Goal: Transaction & Acquisition: Download file/media

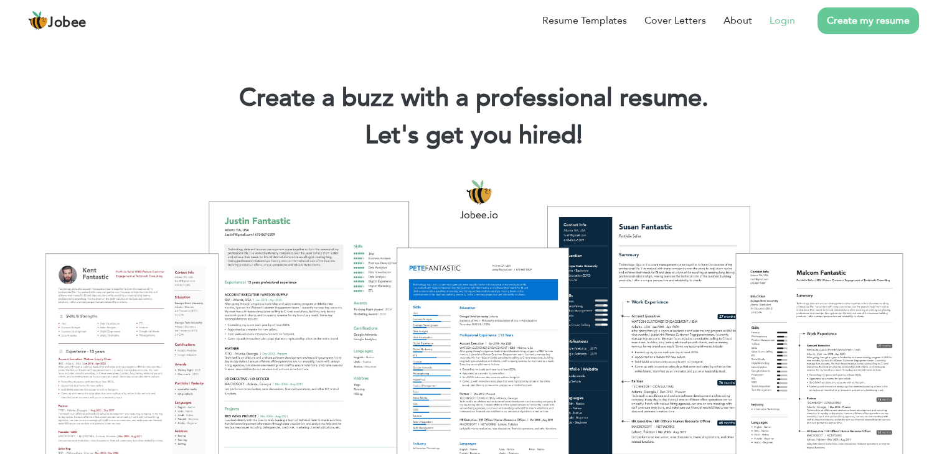
click at [779, 19] on link "Login" at bounding box center [782, 20] width 26 height 15
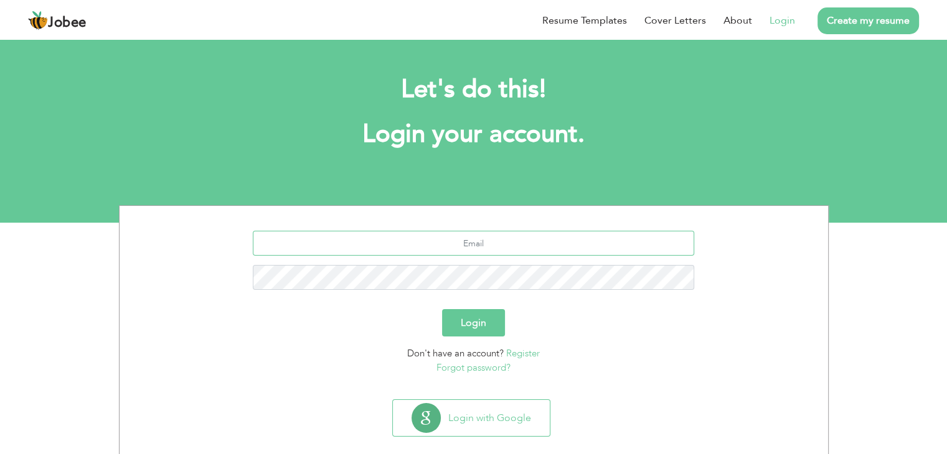
click at [486, 247] on input "text" at bounding box center [473, 243] width 441 height 25
type input "[EMAIL_ADDRESS][DOMAIN_NAME]"
click at [471, 303] on form "spy12virus@gmail.com Login Don't have an account? Register Forgot password?" at bounding box center [474, 303] width 690 height 144
click at [477, 309] on div "Login" at bounding box center [474, 322] width 690 height 27
click at [479, 314] on button "Login" at bounding box center [473, 322] width 63 height 27
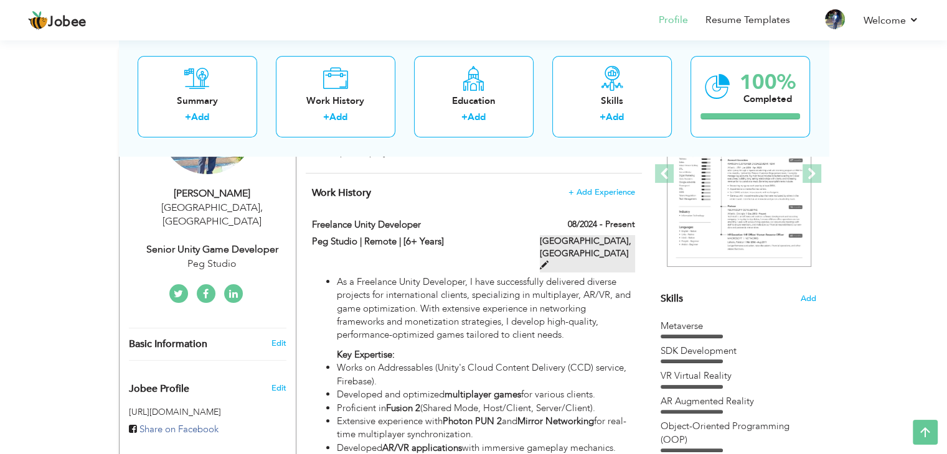
click at [593, 238] on label "[GEOGRAPHIC_DATA], [GEOGRAPHIC_DATA]" at bounding box center [587, 253] width 95 height 37
type input "Freelance Unity Developer"
type input "Peg Studio | Remote | [6+ Years]"
type input "08/2024"
type input "[GEOGRAPHIC_DATA]"
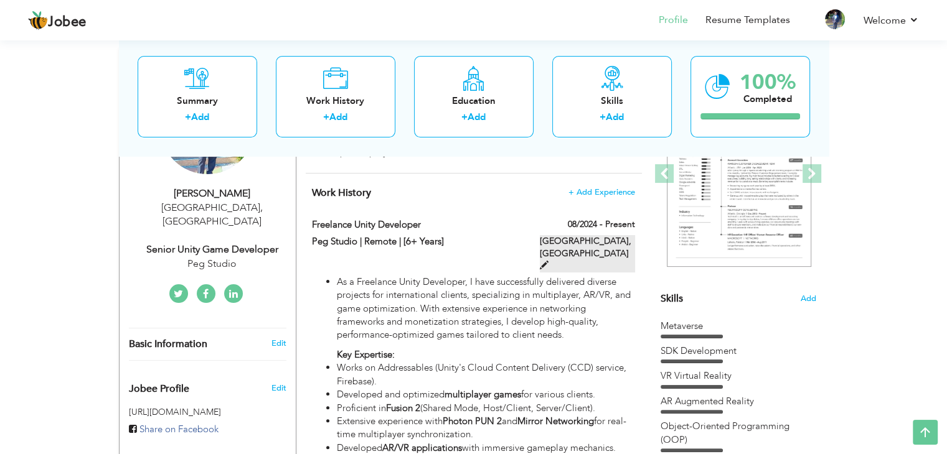
type input "[GEOGRAPHIC_DATA]"
checkbox input "true"
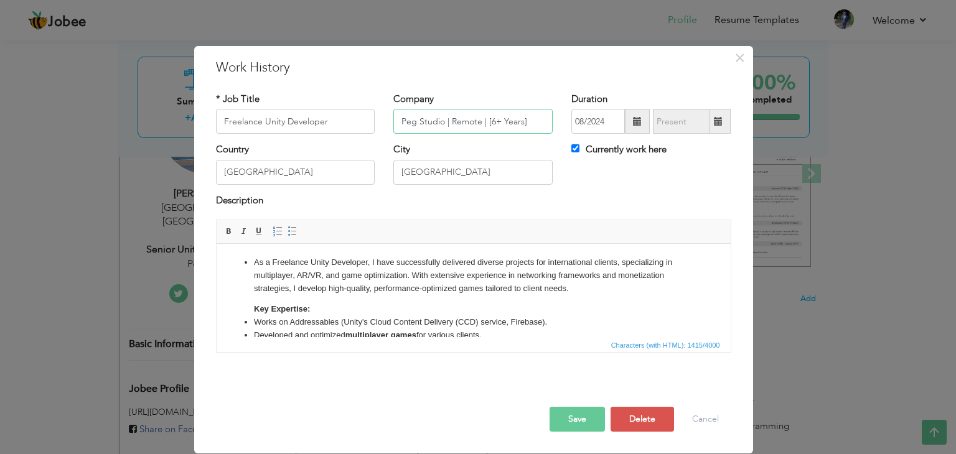
click at [441, 127] on input "Peg Studio | Remote | [6+ Years]" at bounding box center [472, 121] width 159 height 25
click at [434, 124] on input "Peg Studio | Remote | [6+ Years]" at bounding box center [472, 121] width 159 height 25
drag, startPoint x: 443, startPoint y: 121, endPoint x: 364, endPoint y: 123, distance: 79.1
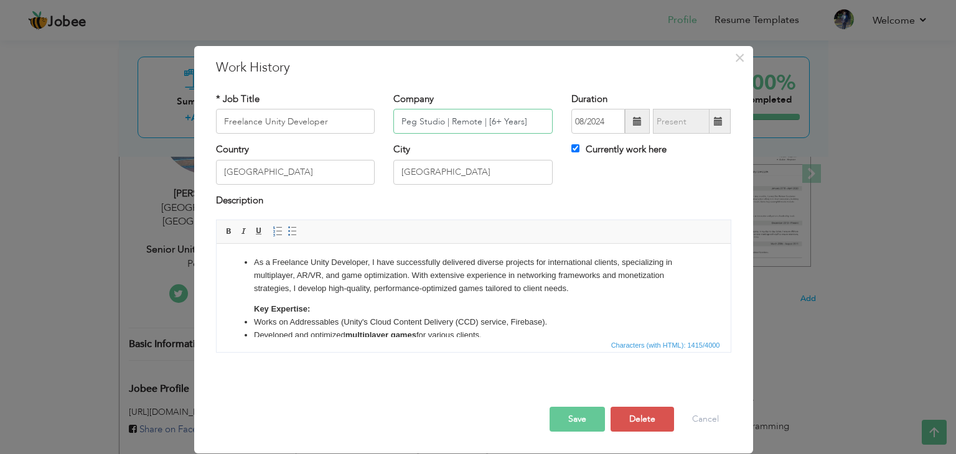
click at [364, 123] on div "* Job Title Freelance Unity Developer Company Peg Studio | Remote | [6+ Years] …" at bounding box center [474, 118] width 534 height 50
type input "Fiverr | Remote | [6+ Years]"
click at [590, 417] on button "Save" at bounding box center [577, 419] width 55 height 25
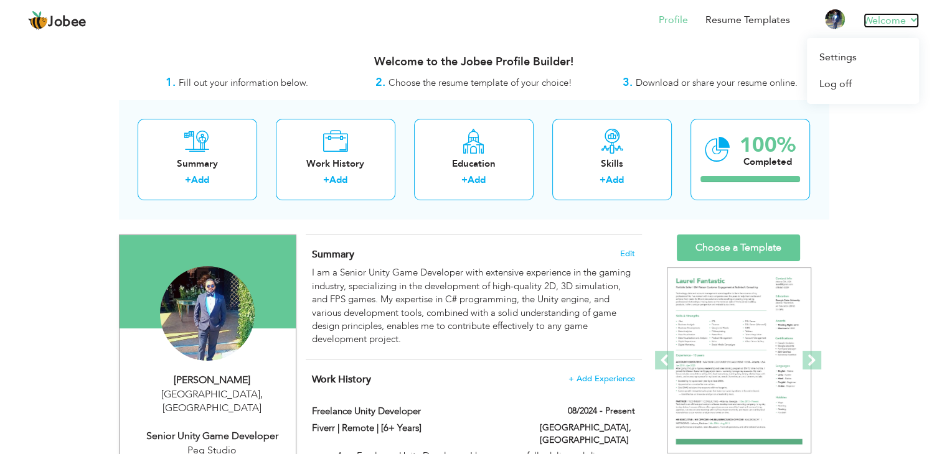
click at [881, 25] on link "Welcome" at bounding box center [890, 20] width 55 height 15
click at [744, 23] on link "Resume Templates" at bounding box center [747, 20] width 85 height 14
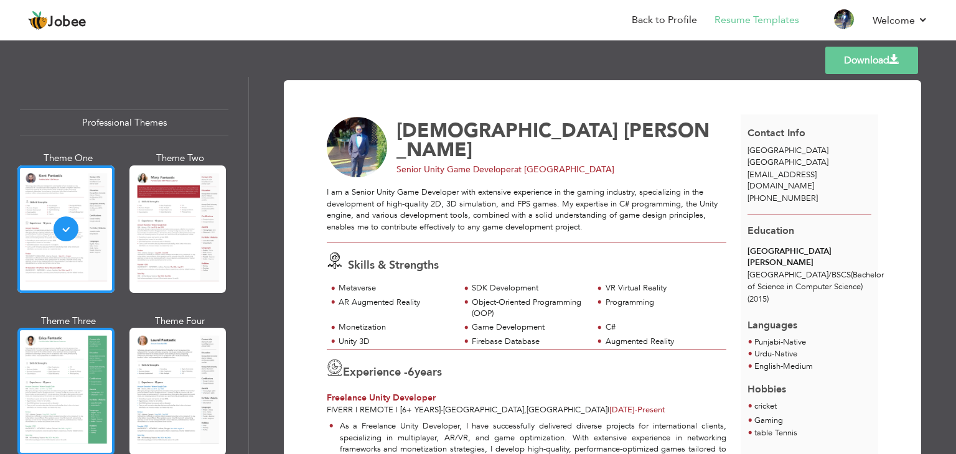
click at [56, 339] on div at bounding box center [65, 392] width 97 height 128
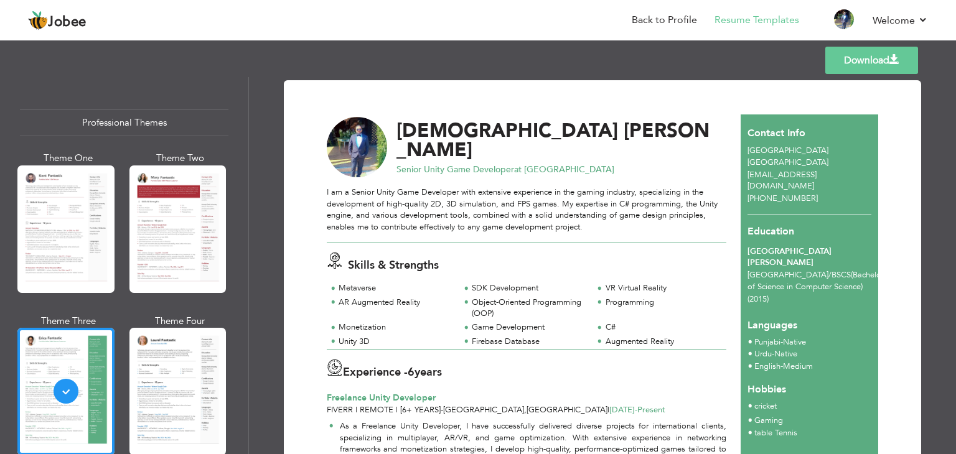
click at [883, 54] on link "Download" at bounding box center [871, 60] width 93 height 27
click at [848, 62] on link "Download" at bounding box center [871, 60] width 93 height 27
click at [868, 63] on link "Download" at bounding box center [871, 60] width 93 height 27
click at [888, 68] on link "Download" at bounding box center [871, 60] width 93 height 27
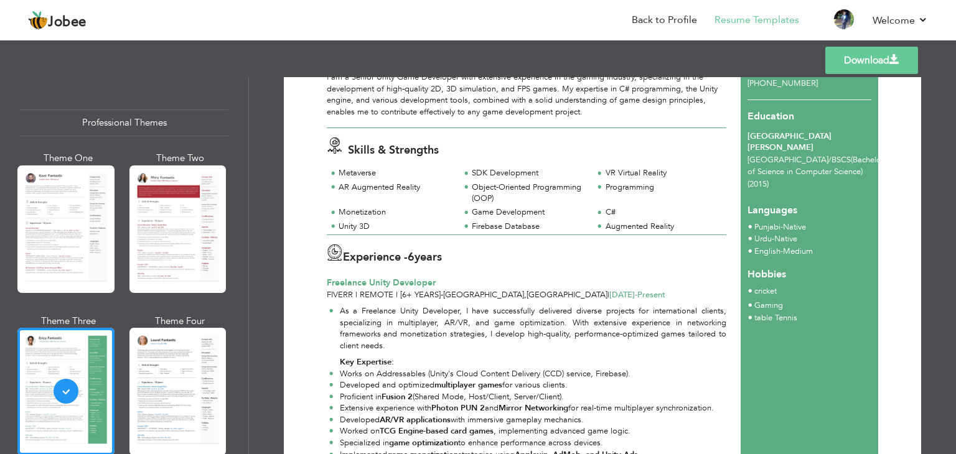
scroll to position [85, 0]
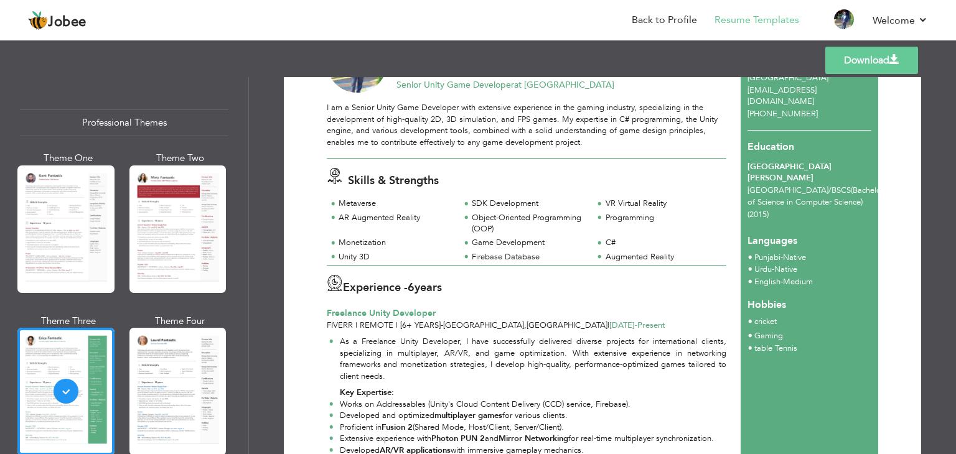
click at [860, 60] on link "Download" at bounding box center [871, 60] width 93 height 27
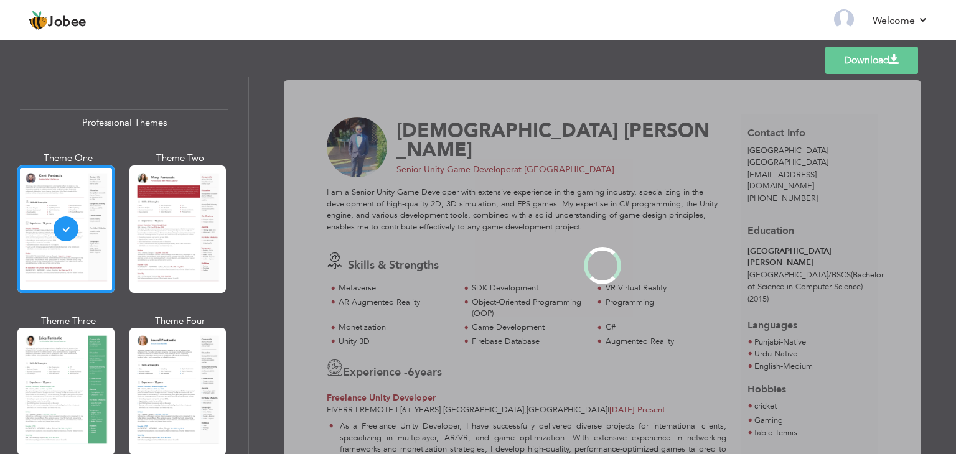
click at [878, 61] on link "Download" at bounding box center [871, 60] width 93 height 27
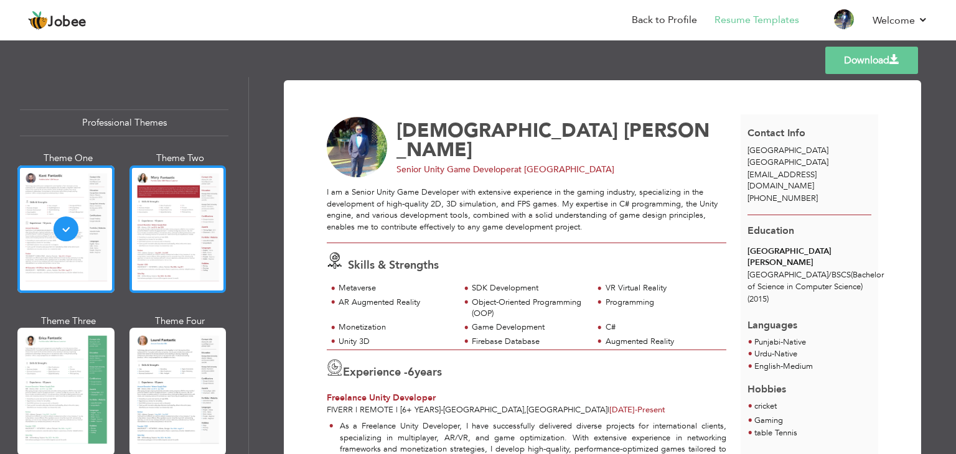
click at [169, 262] on div at bounding box center [177, 230] width 97 height 128
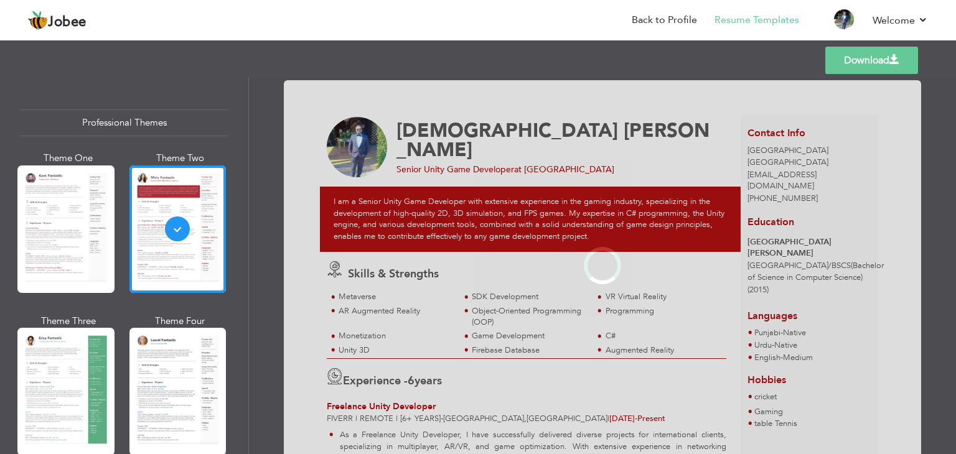
click at [40, 395] on div at bounding box center [65, 392] width 97 height 128
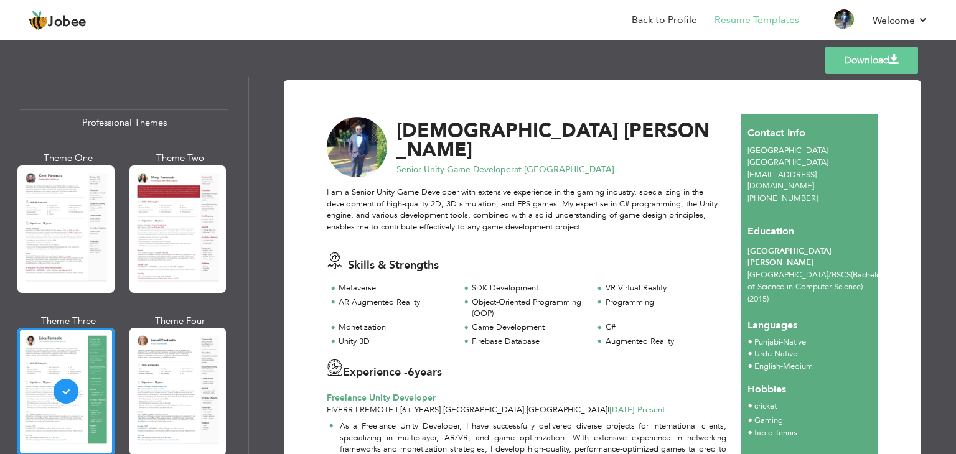
click at [859, 54] on link "Download" at bounding box center [871, 60] width 93 height 27
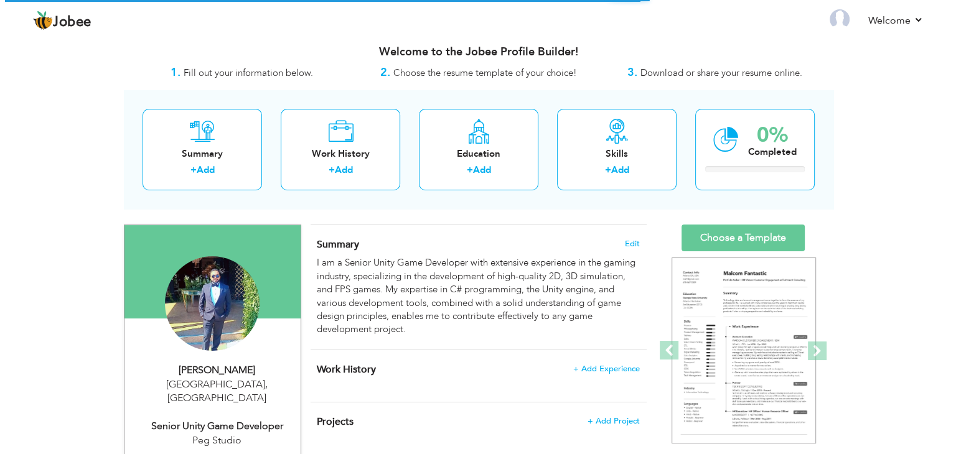
scroll to position [187, 0]
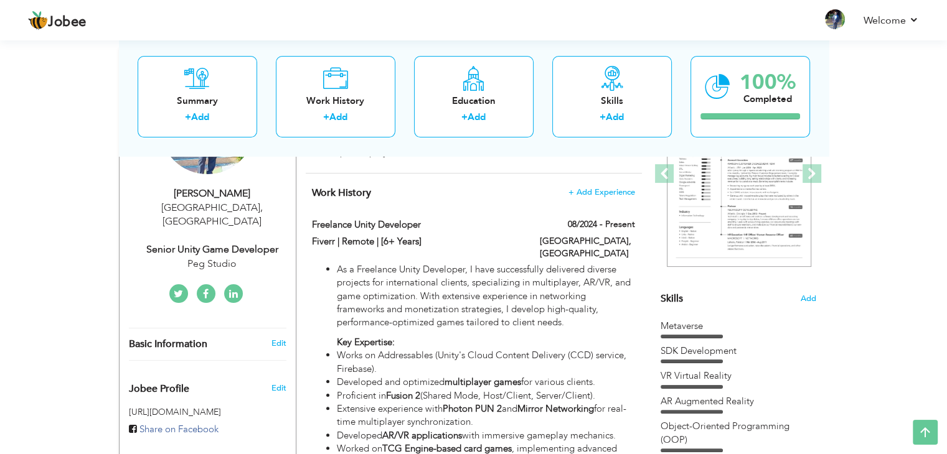
click at [229, 243] on div "Senior Unity Game Developer" at bounding box center [212, 250] width 167 height 14
type input "[DEMOGRAPHIC_DATA]"
type input "[PERSON_NAME]"
type input "[PHONE_NUMBER]"
select select "number:166"
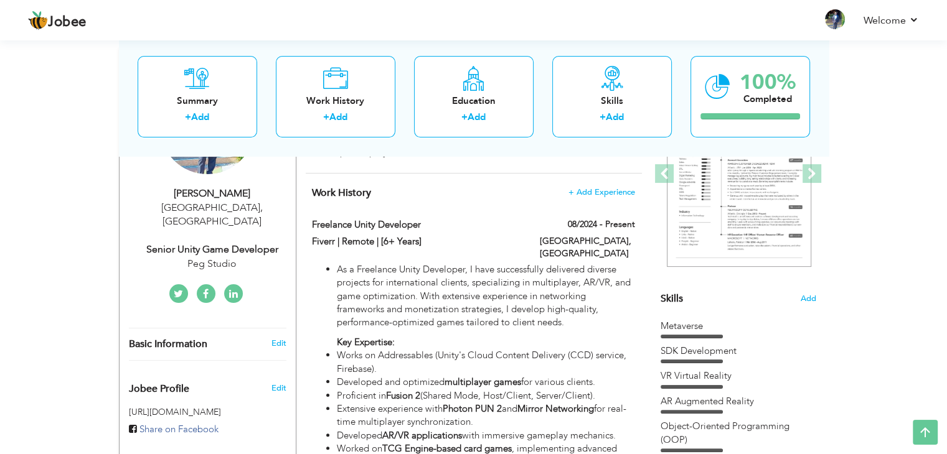
type input "[GEOGRAPHIC_DATA]"
select select "number:8"
type input "Peg Studio"
type input "Senior Unity Game Developer"
type input "https://www.linkedin.com/in/muhammad-haseeb-ba0442ab/"
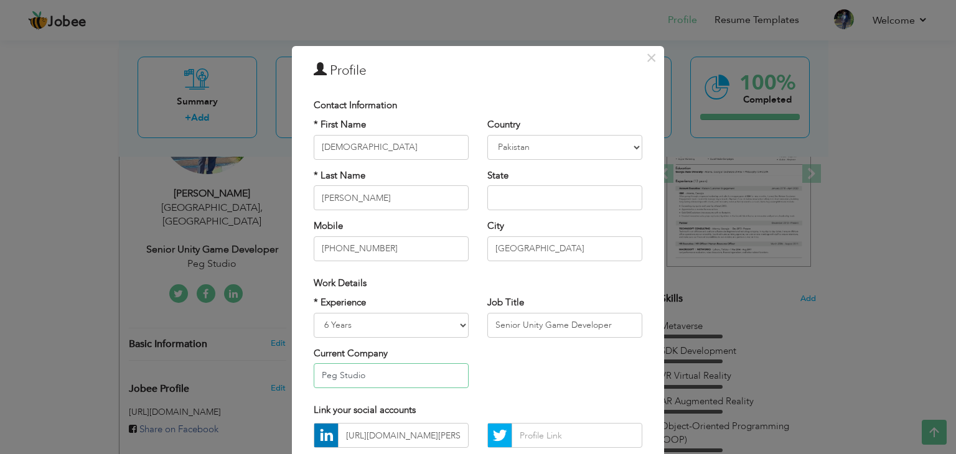
click at [380, 374] on input "Peg Studio" at bounding box center [391, 376] width 155 height 25
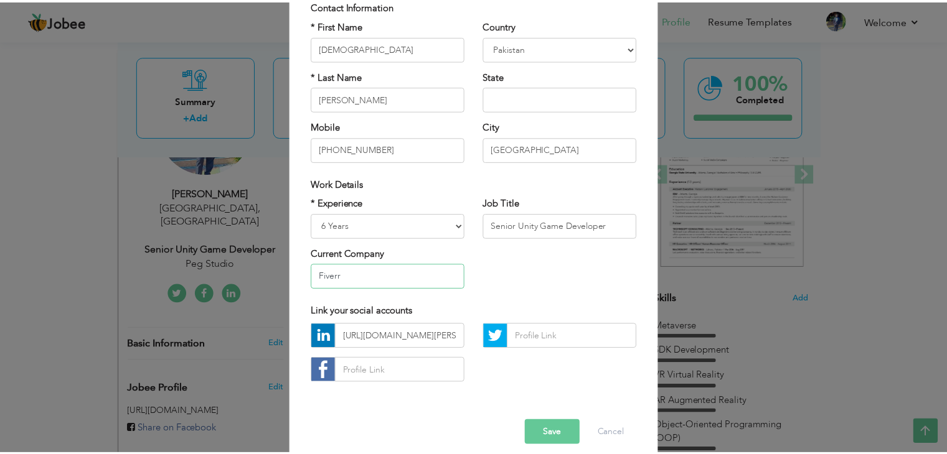
scroll to position [113, 0]
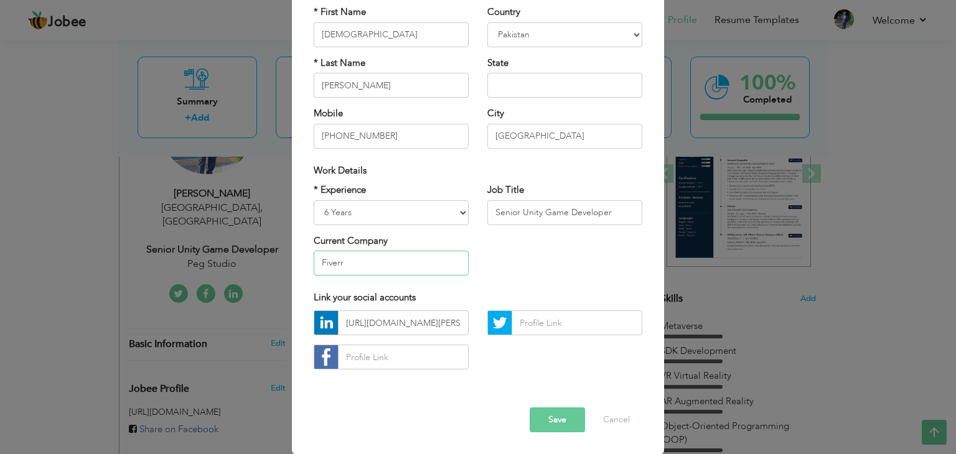
type input "Fiverr"
click at [563, 420] on button "Save" at bounding box center [557, 420] width 55 height 25
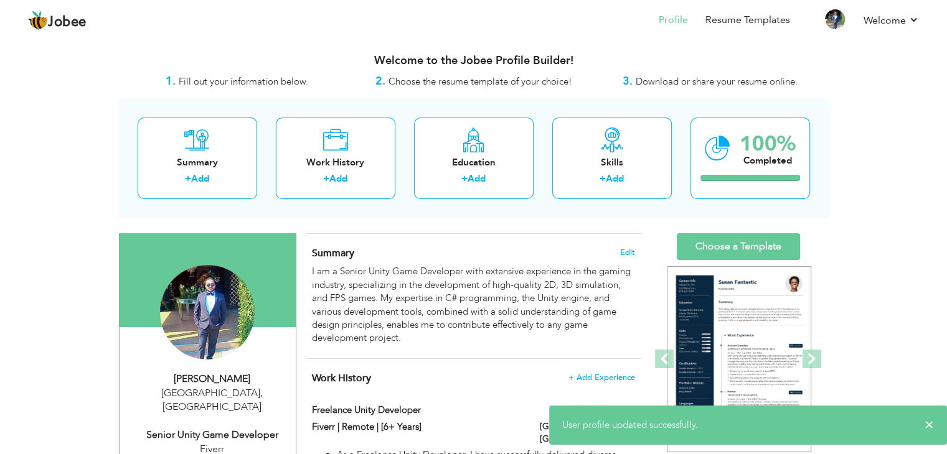
scroll to position [0, 0]
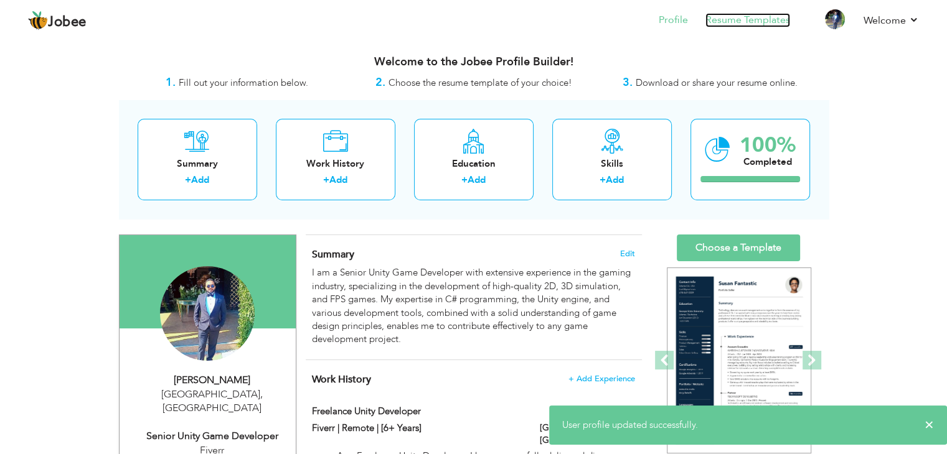
click at [747, 26] on link "Resume Templates" at bounding box center [747, 20] width 85 height 14
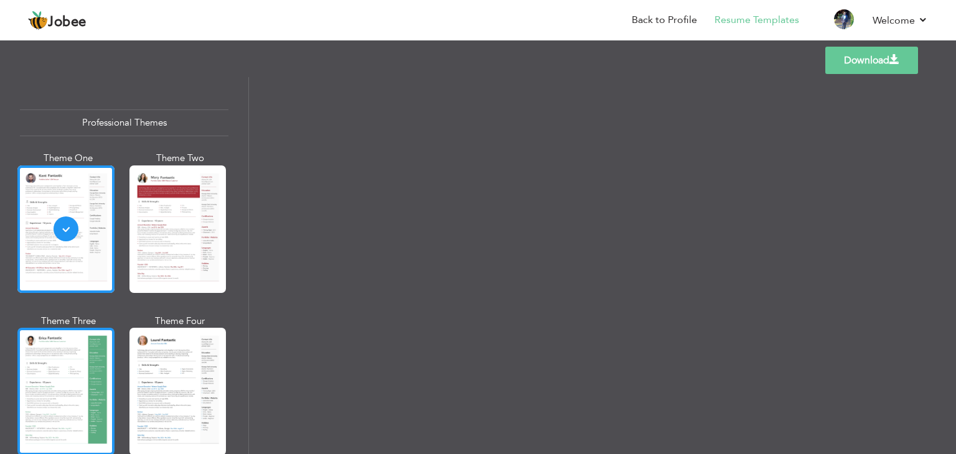
click at [54, 379] on div at bounding box center [65, 392] width 97 height 128
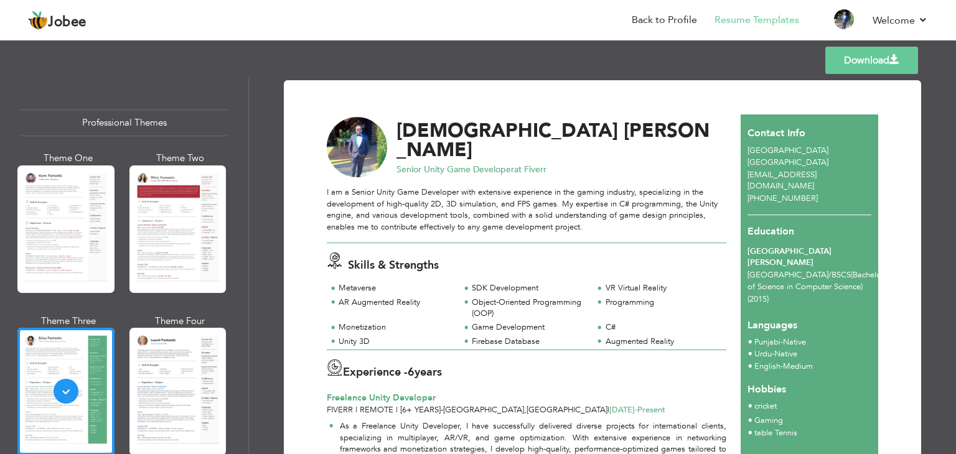
click at [831, 58] on link "Download" at bounding box center [871, 60] width 93 height 27
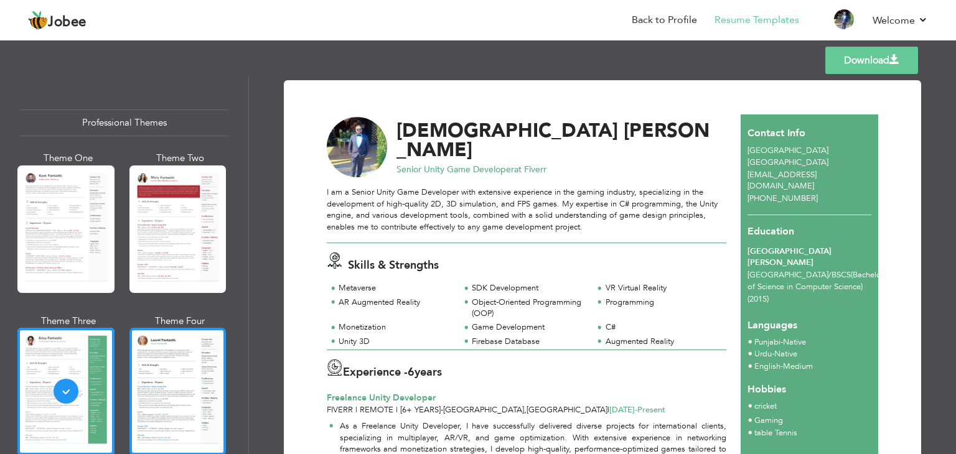
click at [192, 360] on div at bounding box center [177, 392] width 97 height 128
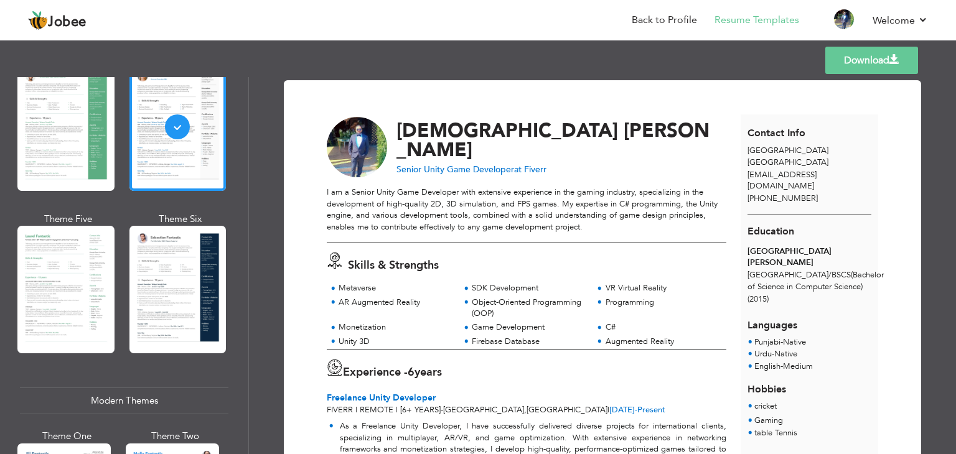
scroll to position [311, 0]
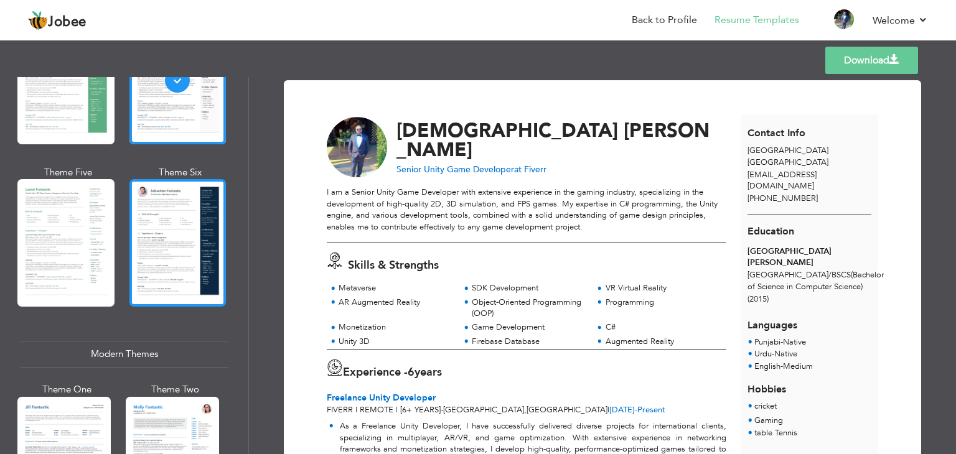
click at [159, 268] on div at bounding box center [177, 243] width 97 height 128
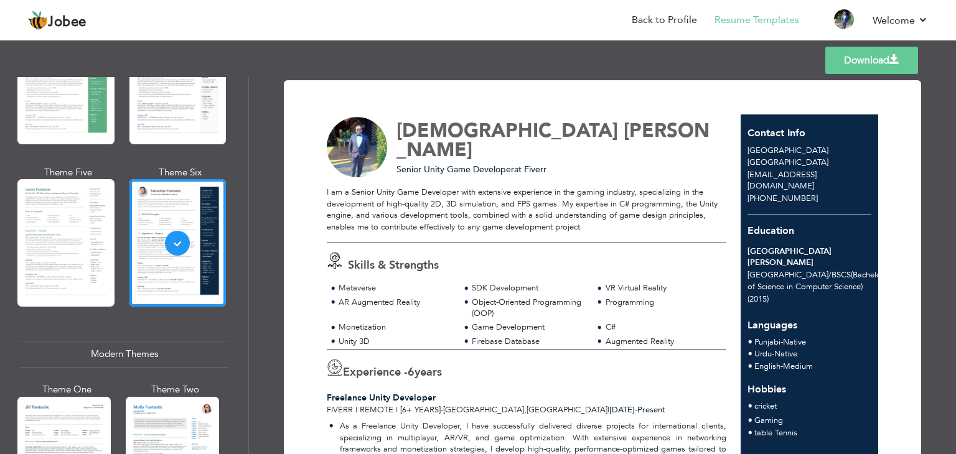
click at [875, 59] on link "Download" at bounding box center [871, 60] width 93 height 27
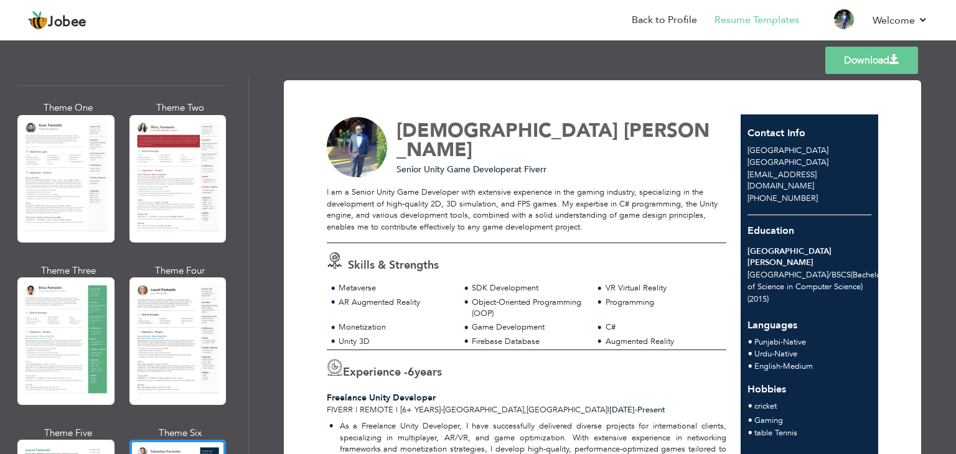
scroll to position [0, 0]
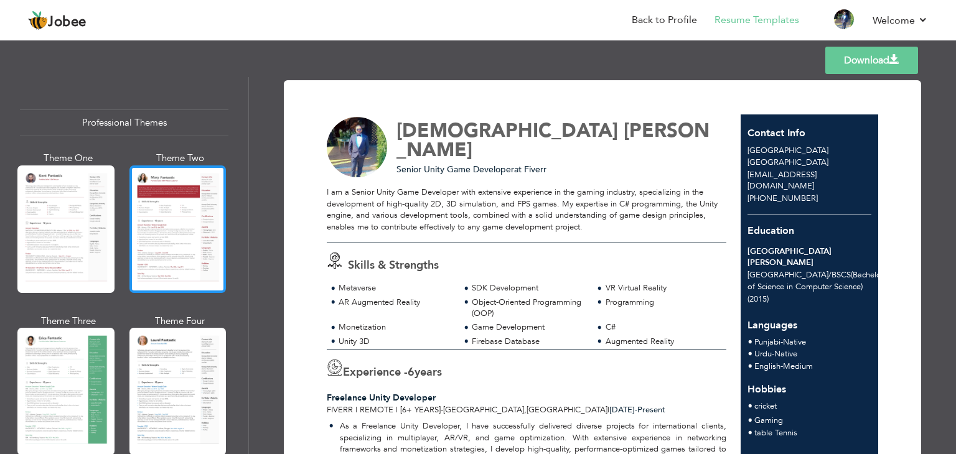
click at [183, 256] on div at bounding box center [177, 230] width 97 height 128
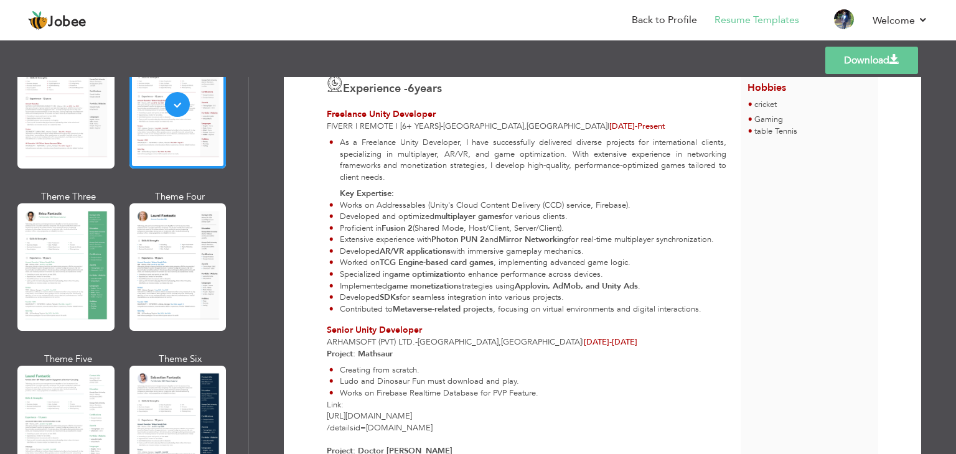
scroll to position [311, 0]
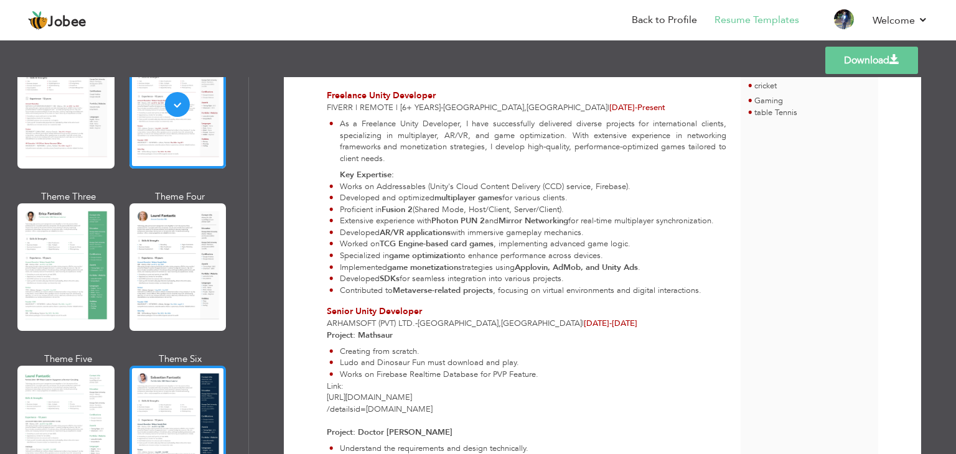
click at [159, 385] on div at bounding box center [177, 430] width 97 height 128
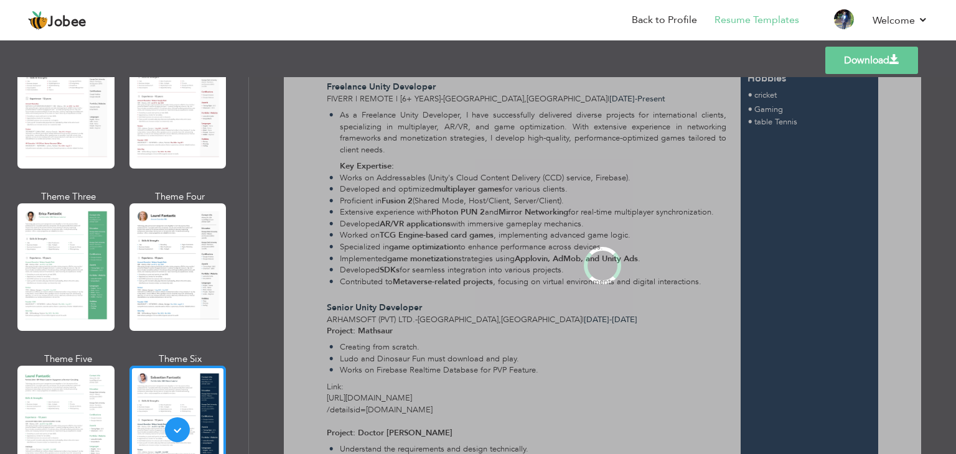
scroll to position [0, 0]
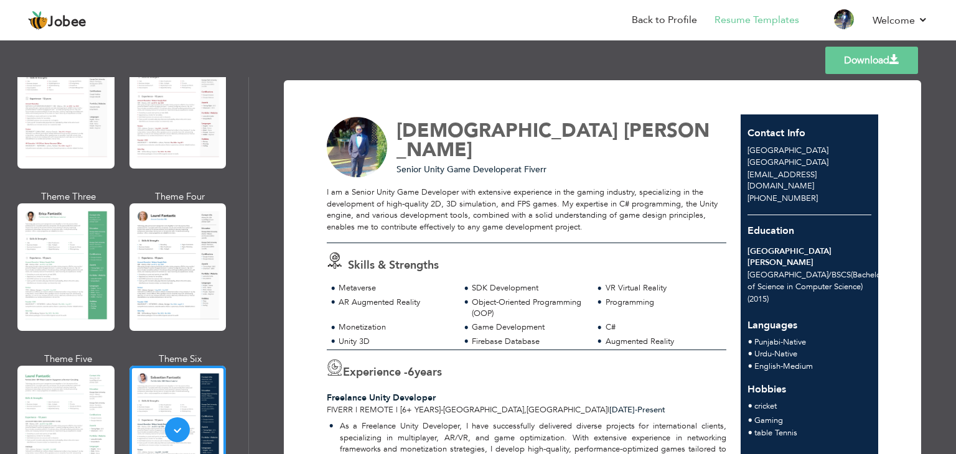
click at [887, 59] on link "Download" at bounding box center [871, 60] width 93 height 27
click at [876, 62] on link "Download" at bounding box center [871, 60] width 93 height 27
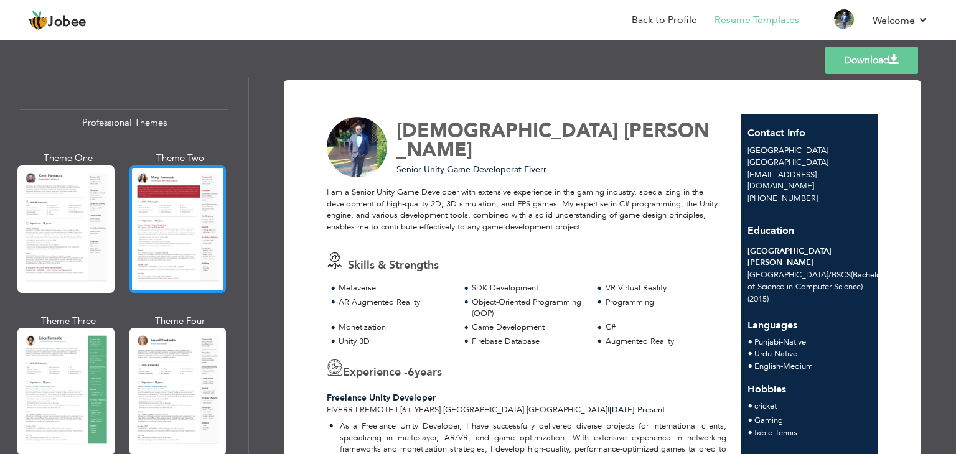
click at [164, 223] on div at bounding box center [177, 230] width 97 height 128
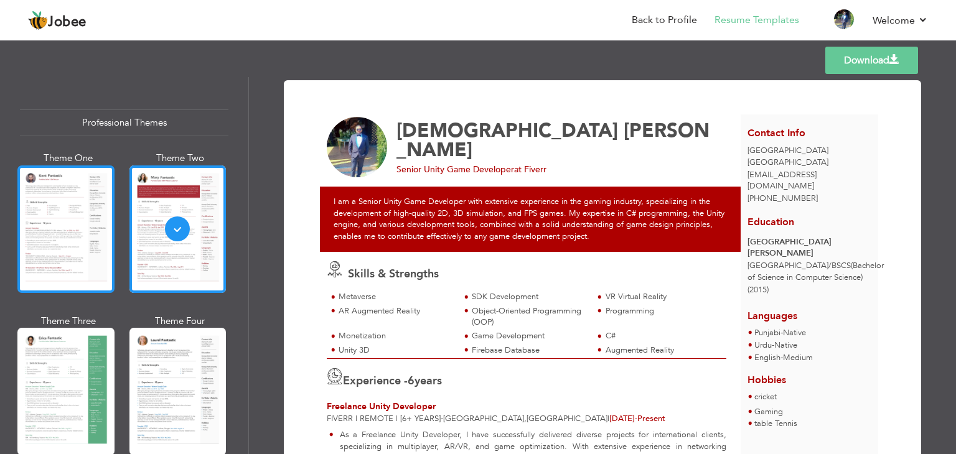
click at [82, 268] on div at bounding box center [65, 230] width 97 height 128
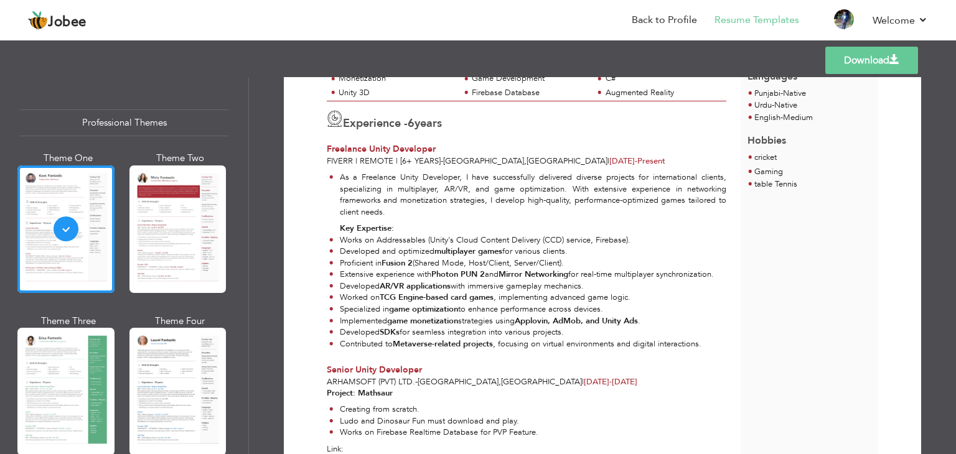
scroll to position [498, 0]
